Goal: Task Accomplishment & Management: Manage account settings

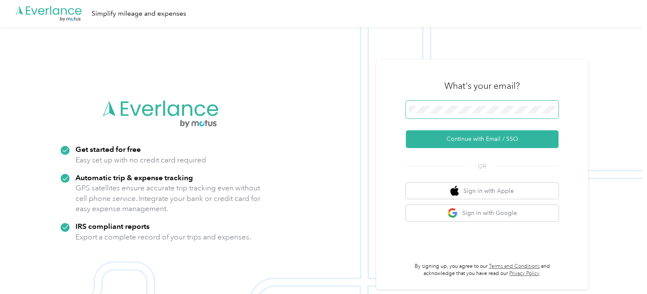
click at [430, 105] on span at bounding box center [481, 110] width 153 height 18
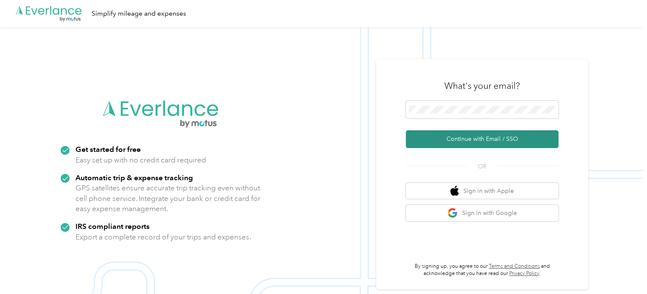
click at [468, 144] on button "Continue with Email / SSO" at bounding box center [481, 139] width 153 height 18
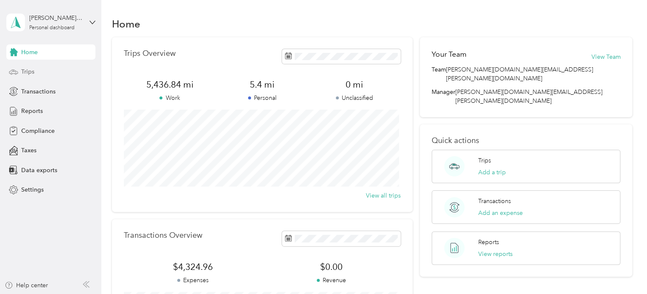
click at [47, 70] on div "Trips" at bounding box center [50, 71] width 89 height 15
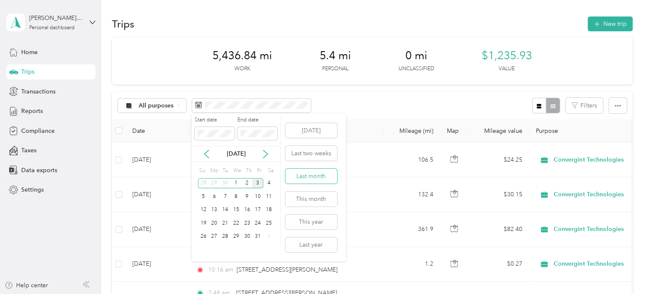
click at [317, 181] on button "Last month" at bounding box center [311, 176] width 52 height 15
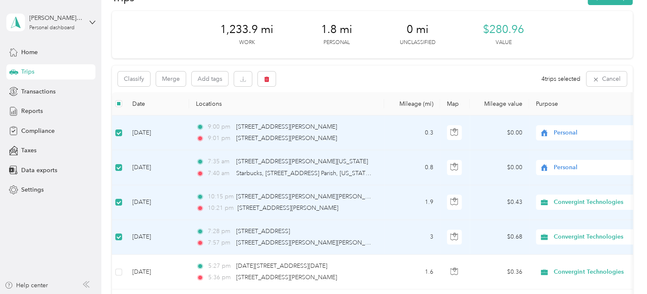
scroll to position [23, 0]
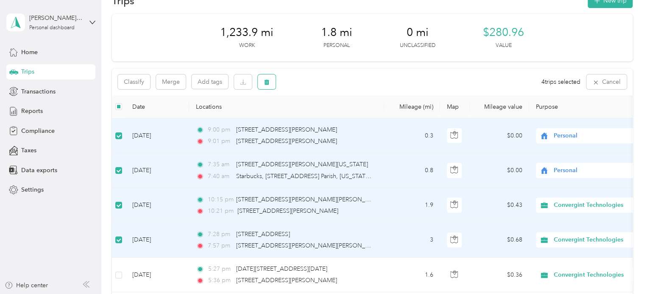
click at [266, 83] on icon "button" at bounding box center [266, 83] width 5 height 6
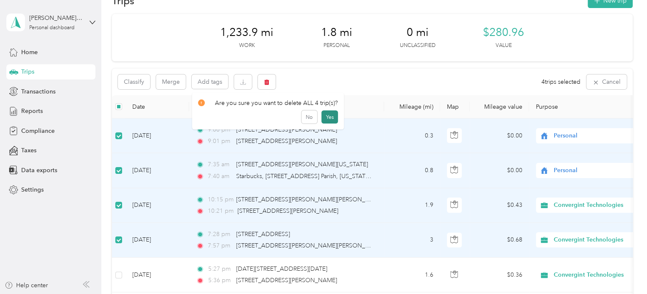
click at [330, 117] on button "Yes" at bounding box center [329, 118] width 17 height 14
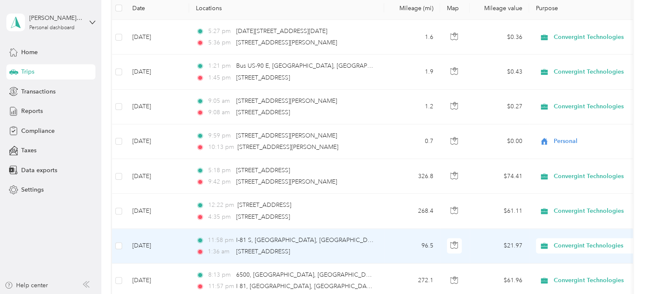
scroll to position [0, 0]
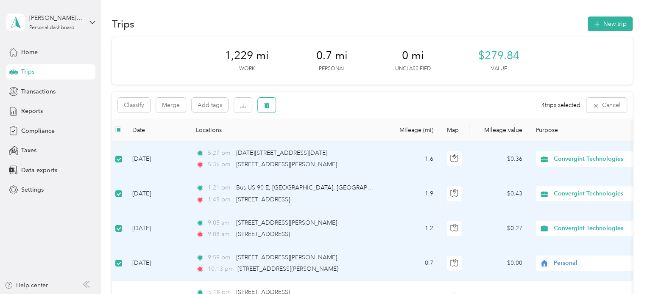
click at [268, 106] on icon "button" at bounding box center [266, 106] width 5 height 6
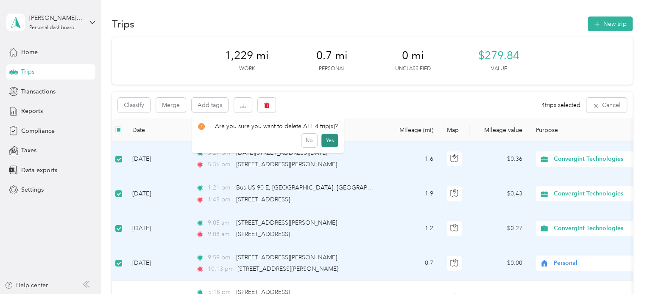
click at [330, 139] on button "Yes" at bounding box center [329, 141] width 17 height 14
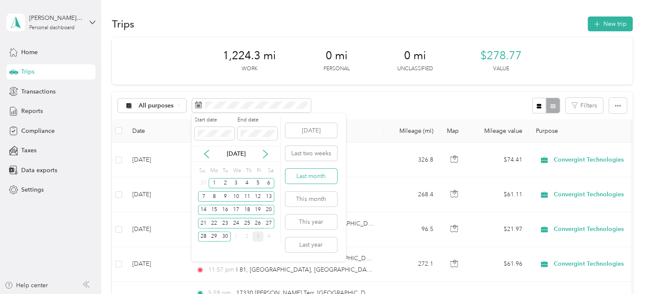
click at [316, 179] on button "Last month" at bounding box center [311, 176] width 52 height 15
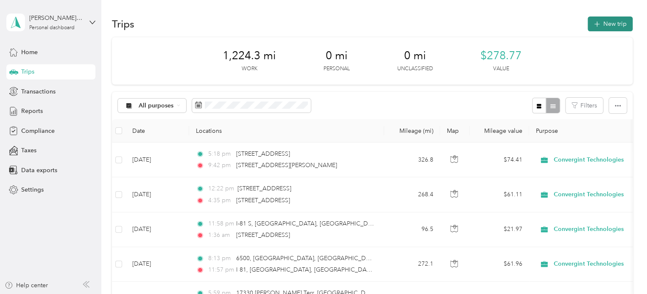
click at [606, 25] on button "New trip" at bounding box center [609, 24] width 45 height 15
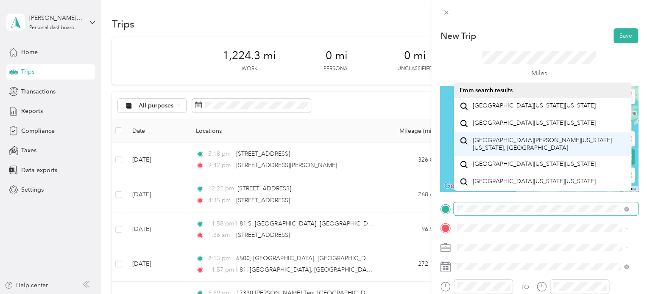
scroll to position [14, 0]
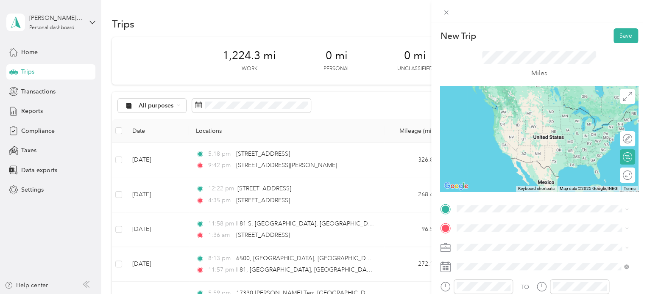
click at [508, 138] on span "2401 Smith Boulevard Arlington, Virginia 22202, United States" at bounding box center [538, 139] width 132 height 8
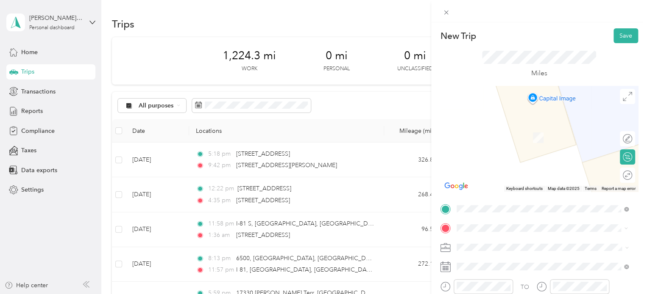
click at [507, 129] on span "17330 Branden Terrace Hagerstown, Maryland 21740, United States" at bounding box center [538, 126] width 132 height 8
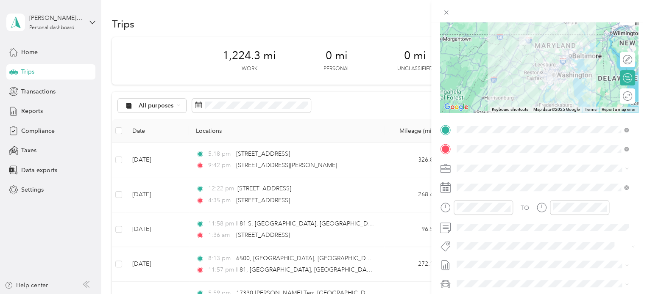
scroll to position [85, 0]
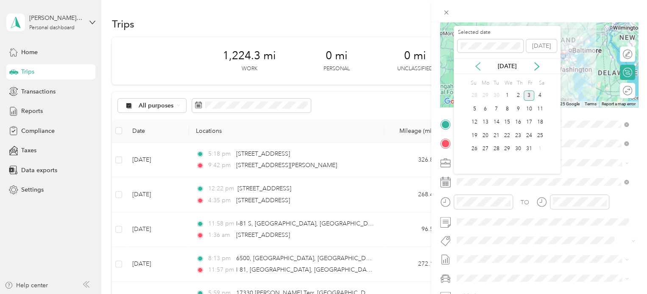
click at [475, 66] on icon at bounding box center [477, 67] width 4 height 8
click at [542, 122] on div "20" at bounding box center [539, 122] width 11 height 11
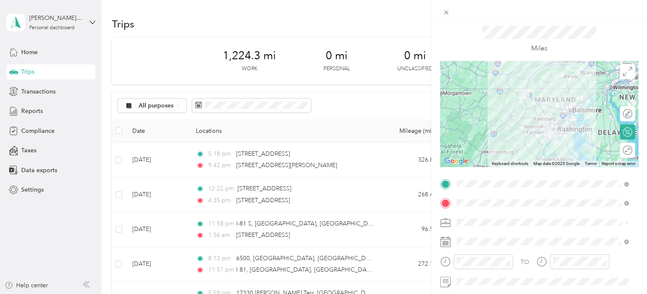
scroll to position [0, 0]
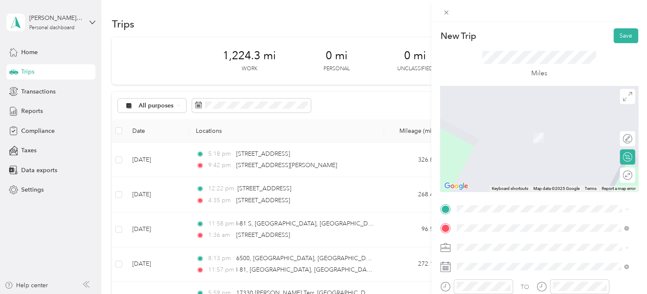
click at [513, 240] on span "1 Saarinen Circle Sterling, Virginia 20166, United States" at bounding box center [514, 237] width 85 height 8
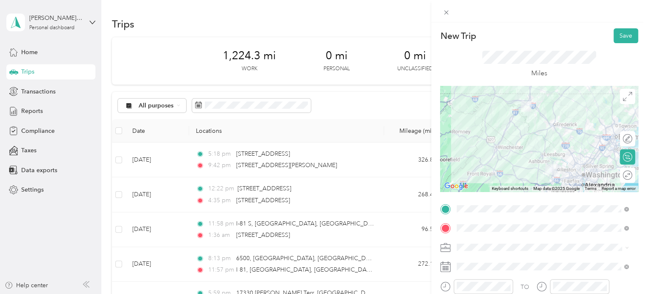
click at [524, 140] on div at bounding box center [539, 139] width 198 height 106
click at [526, 140] on div at bounding box center [539, 139] width 198 height 106
click at [542, 140] on div at bounding box center [539, 139] width 198 height 106
click at [541, 139] on div at bounding box center [539, 139] width 198 height 106
click at [563, 147] on div at bounding box center [539, 139] width 198 height 106
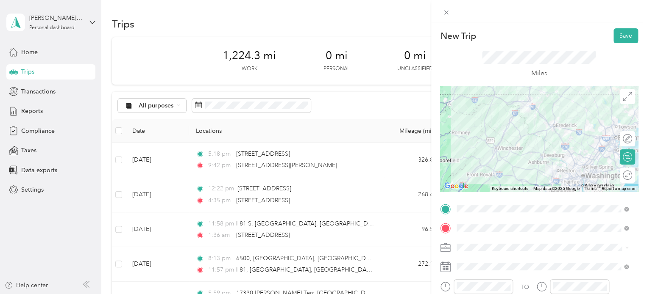
click at [559, 144] on div at bounding box center [539, 139] width 198 height 106
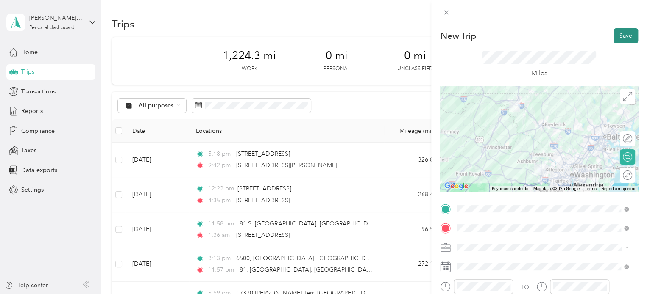
click at [615, 38] on button "Save" at bounding box center [625, 35] width 25 height 15
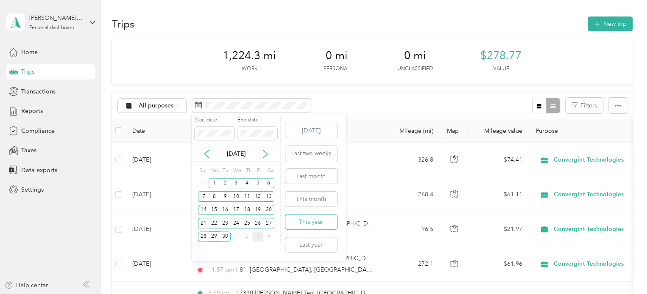
click at [309, 226] on button "This year" at bounding box center [311, 222] width 52 height 15
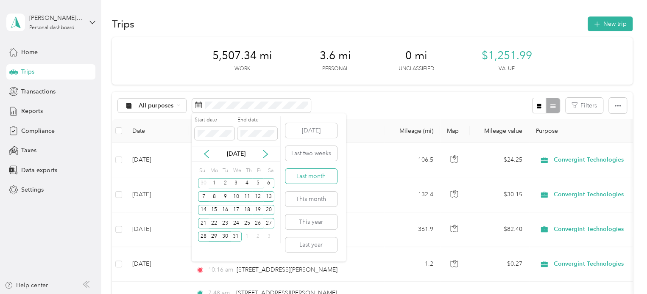
click at [307, 174] on button "Last month" at bounding box center [311, 176] width 52 height 15
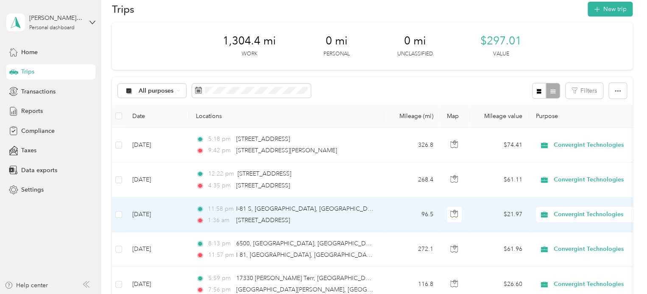
scroll to position [14, 0]
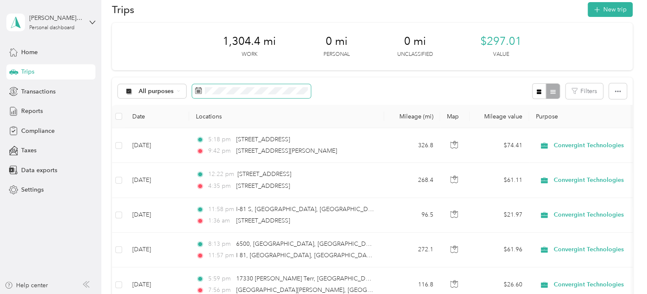
click at [272, 96] on span at bounding box center [251, 91] width 119 height 14
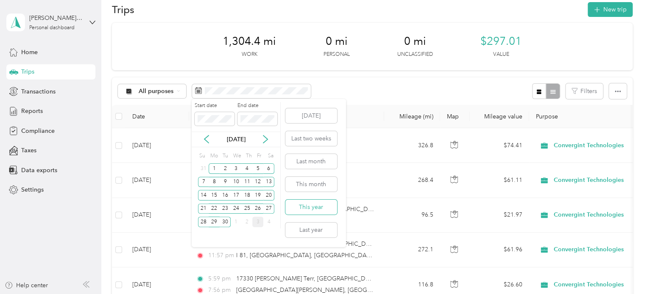
click at [314, 211] on button "This year" at bounding box center [311, 207] width 52 height 15
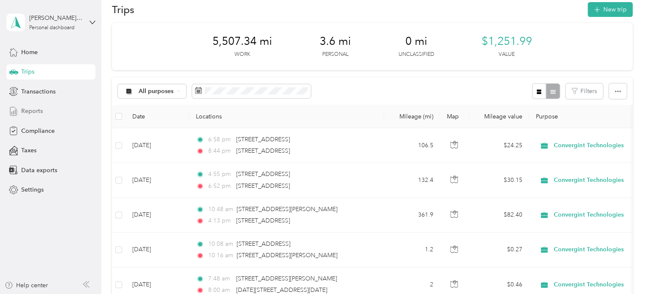
click at [38, 113] on span "Reports" at bounding box center [32, 111] width 22 height 9
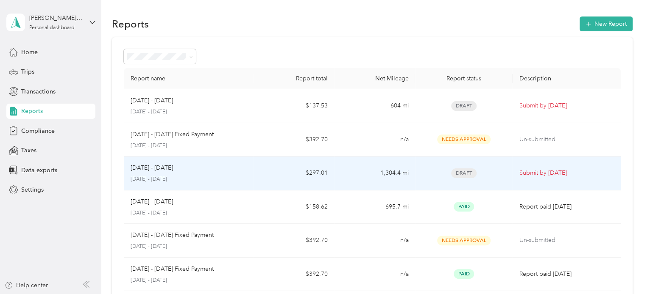
click at [158, 167] on p "[DATE] - [DATE]" at bounding box center [151, 168] width 42 height 9
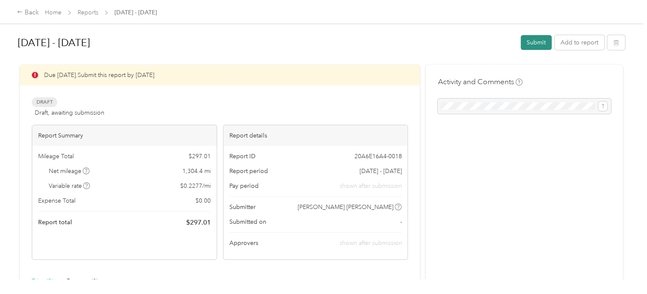
click at [534, 41] on button "Submit" at bounding box center [535, 42] width 31 height 15
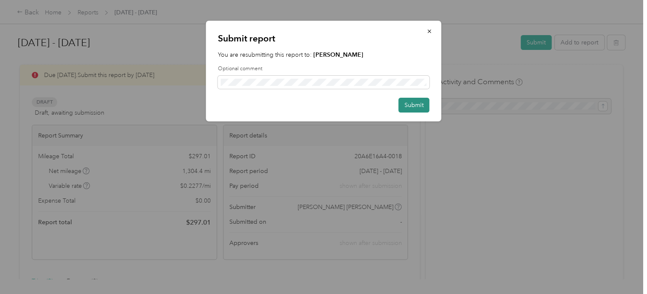
click at [419, 106] on button "Submit" at bounding box center [413, 105] width 31 height 15
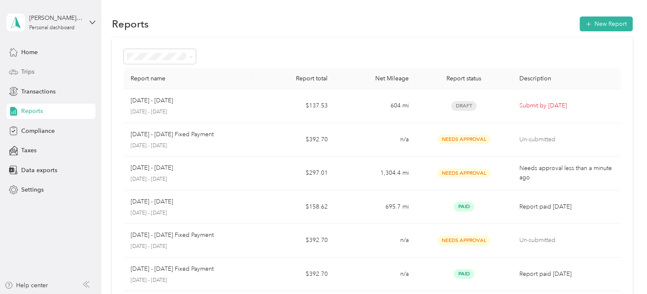
click at [53, 73] on div "Trips" at bounding box center [50, 71] width 89 height 15
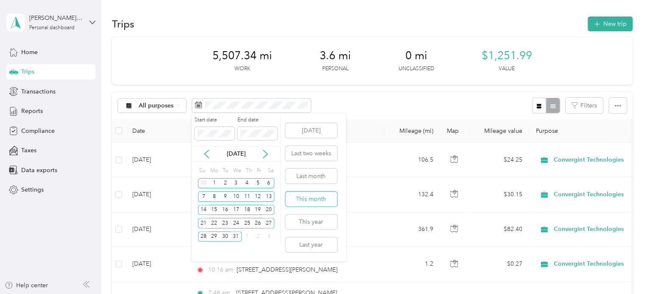
click at [314, 202] on button "This month" at bounding box center [311, 199] width 52 height 15
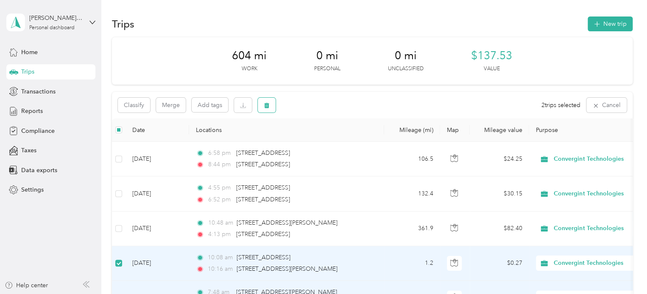
click at [266, 103] on icon "button" at bounding box center [267, 106] width 6 height 6
click at [327, 140] on button "Yes" at bounding box center [329, 141] width 17 height 14
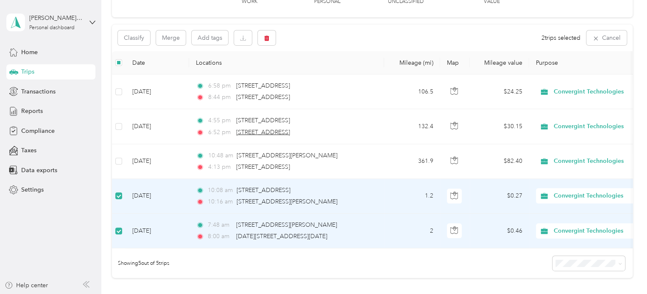
scroll to position [66, 0]
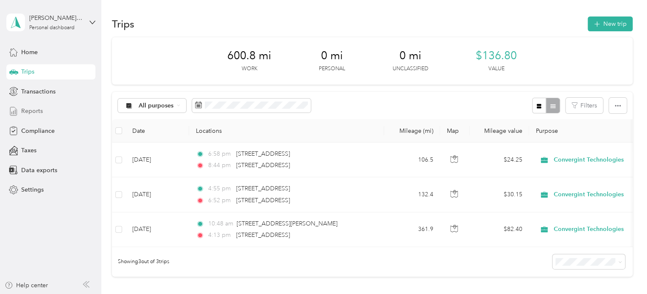
click at [50, 109] on div "Reports" at bounding box center [50, 111] width 89 height 15
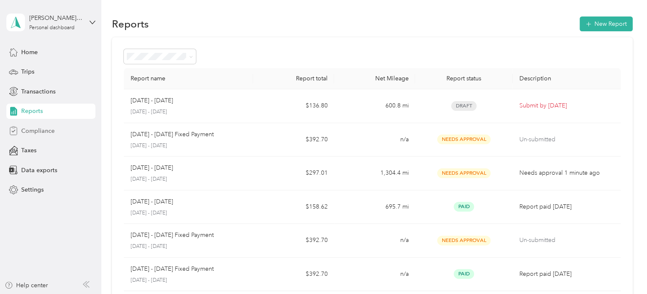
click at [57, 131] on div "Compliance" at bounding box center [50, 130] width 89 height 15
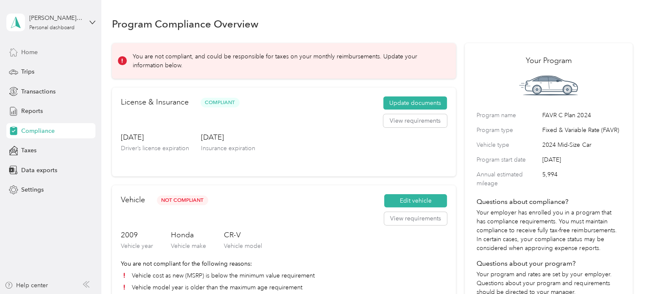
click at [50, 55] on div "Home" at bounding box center [50, 51] width 89 height 15
